Goal: Task Accomplishment & Management: Complete application form

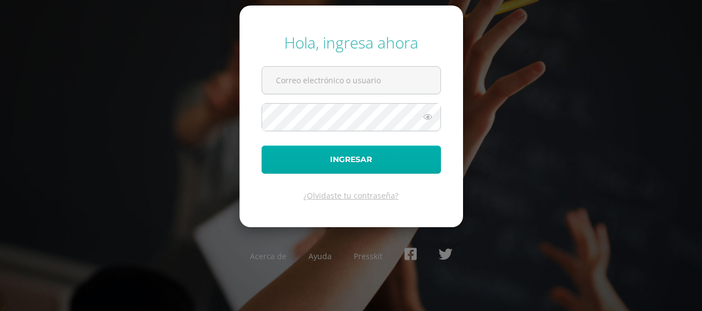
type input "[EMAIL_ADDRESS][DOMAIN_NAME]"
click at [390, 164] on button "Ingresar" at bounding box center [351, 160] width 179 height 28
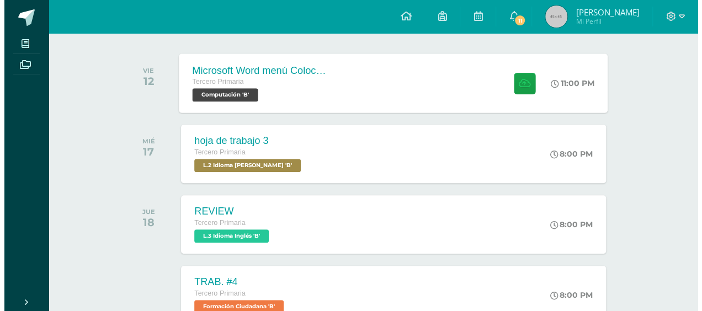
scroll to position [163, 0]
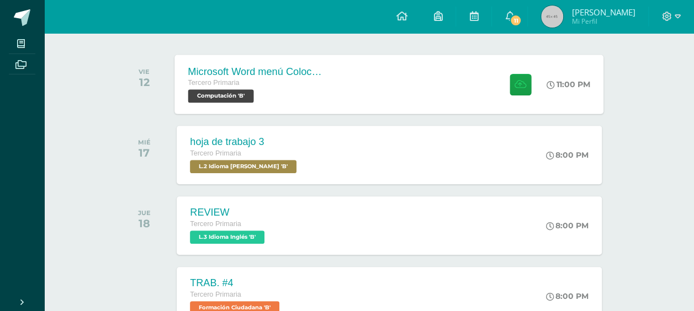
click at [463, 87] on div "Microsoft Word menú Colocación de márgenes Tercero Primaria Computación 'B' 11:…" at bounding box center [389, 84] width 429 height 59
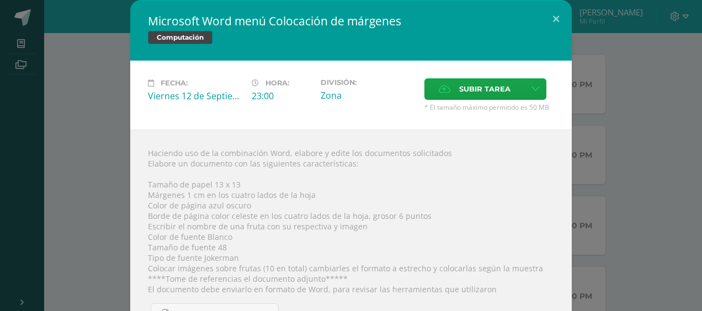
click at [499, 102] on div "Subir tarea" at bounding box center [490, 90] width 130 height 24
click at [495, 94] on span "Subir tarea" at bounding box center [484, 89] width 51 height 20
click at [0, 0] on input "Subir tarea" at bounding box center [0, 0] width 0 height 0
click at [491, 91] on span "Subir tarea" at bounding box center [484, 89] width 51 height 20
click at [0, 0] on input "Subir tarea" at bounding box center [0, 0] width 0 height 0
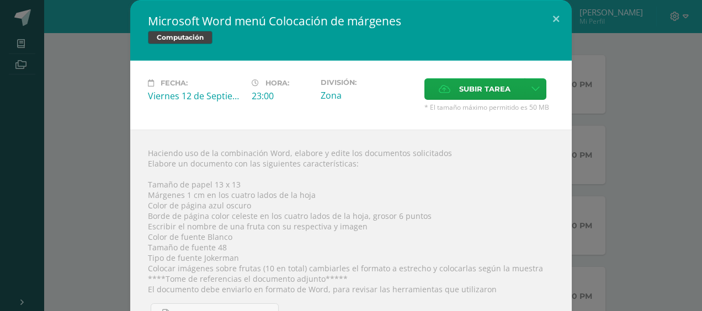
scroll to position [75, 0]
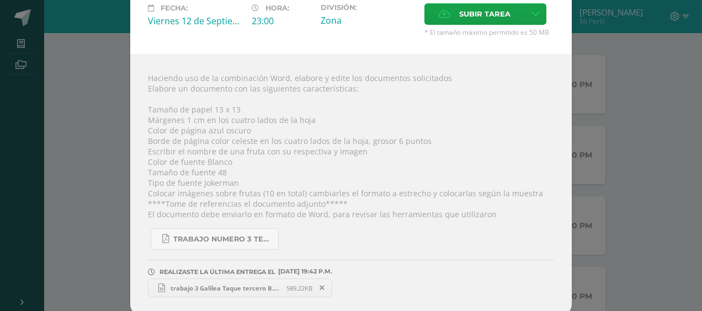
click at [228, 284] on span "trabajo 3 Galilea Taque tercero B.docx" at bounding box center [225, 288] width 121 height 8
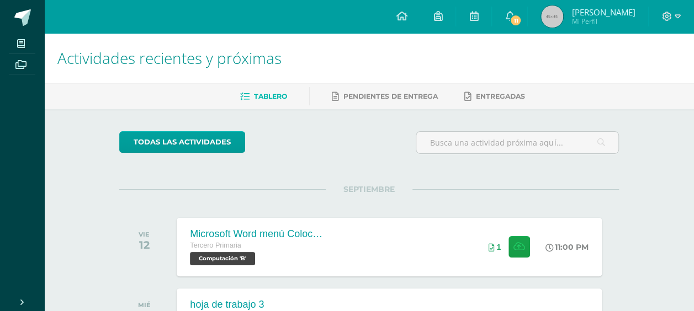
click at [358, 197] on div "SEPTIEMBRE VIE 12 Microsoft Word menú Colocación de márgenes Tercero Primaria C…" at bounding box center [369, 233] width 500 height 89
click at [392, 258] on div "Microsoft Word menú Colocación de márgenes Tercero Primaria Computación 'B' 11:…" at bounding box center [389, 247] width 429 height 59
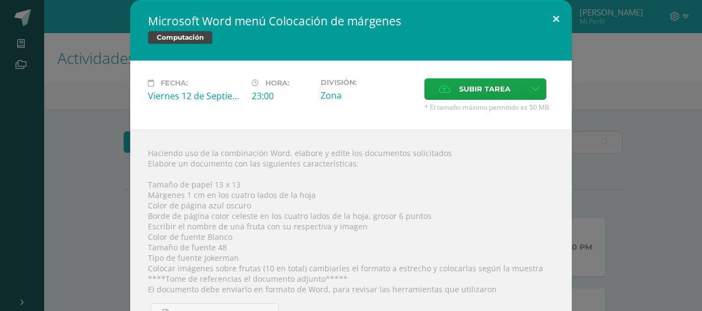
click at [551, 17] on button at bounding box center [556, 19] width 31 height 38
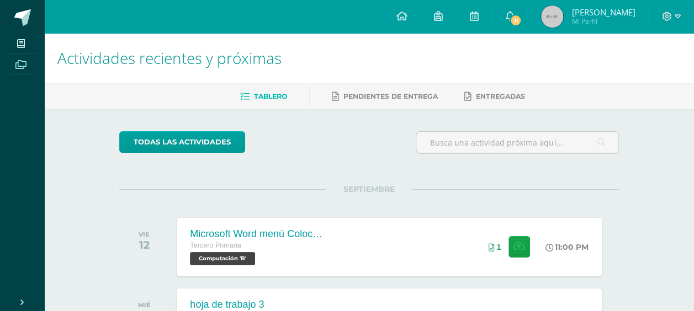
click at [22, 68] on span at bounding box center [21, 63] width 25 height 15
